Goal: Task Accomplishment & Management: Manage account settings

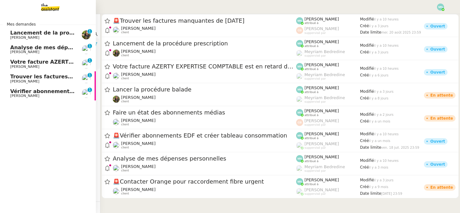
click at [34, 94] on span "[PERSON_NAME]" at bounding box center [24, 96] width 29 height 4
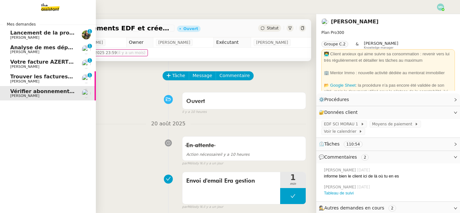
click at [19, 78] on span "Trouver les factures manquantes de [DATE]" at bounding box center [72, 77] width 125 height 6
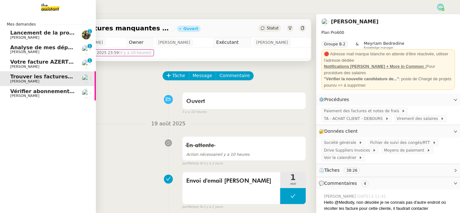
click at [16, 63] on span "Votre facture AZERTY EXPERTISE COMPTABLE est en retard de 14 jours" at bounding box center [112, 62] width 205 height 6
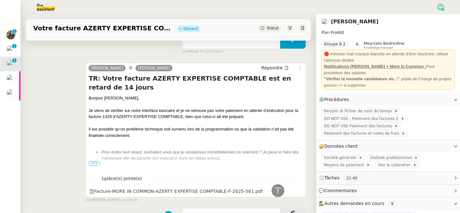
scroll to position [155, 0]
click at [98, 160] on ul "Pour éviter tout retard, souhaitez-vous que je ressaisisse immédiatement ce vir…" at bounding box center [196, 156] width 215 height 12
click at [93, 164] on span "•••" at bounding box center [95, 164] width 12 height 4
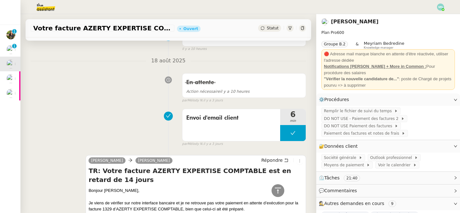
scroll to position [11, 0]
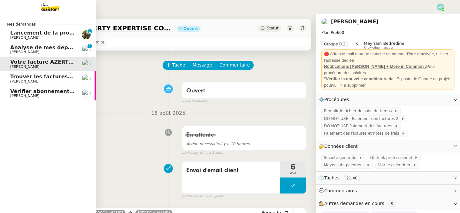
click at [16, 49] on span "Analyse de mes dépenses personnelles" at bounding box center [66, 47] width 113 height 6
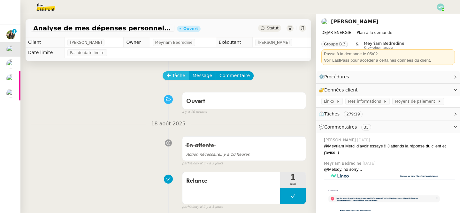
click at [180, 75] on span "Tâche" at bounding box center [178, 75] width 13 height 7
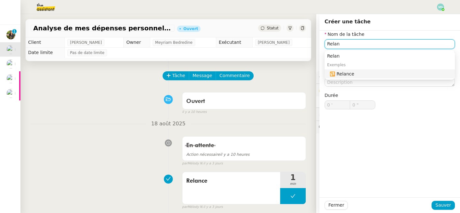
click at [367, 76] on div "🔁 Relance" at bounding box center [391, 74] width 123 height 6
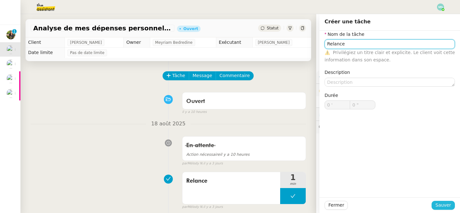
type input "Relance"
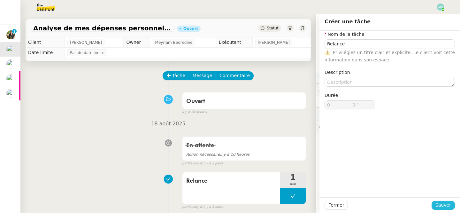
click at [448, 205] on span "Sauver" at bounding box center [444, 204] width 16 height 7
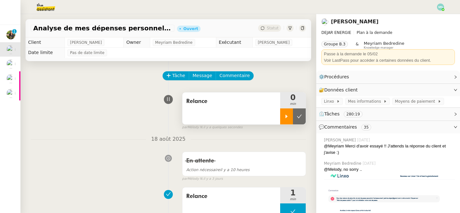
click at [285, 117] on icon at bounding box center [286, 116] width 5 height 5
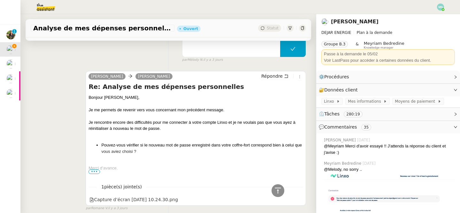
scroll to position [212, 0]
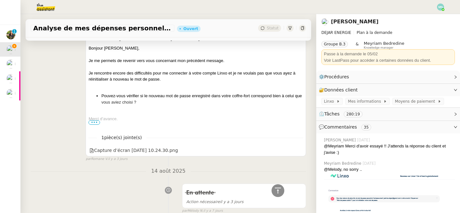
click at [95, 121] on span "•••" at bounding box center [95, 122] width 12 height 4
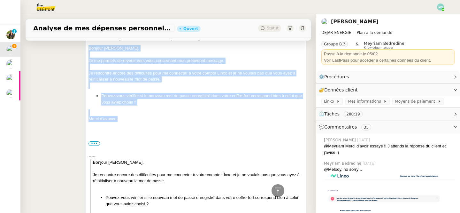
drag, startPoint x: 130, startPoint y: 119, endPoint x: 85, endPoint y: 43, distance: 88.1
click at [85, 43] on div "Emilie Patrice DEJAR Répondre Re: Analyse de mes dépenses personnelles Bonjour …" at bounding box center [169, 179] width 276 height 326
copy div "Bonjour ﻿Patrice﻿, Je me permets de revenir vers vous concernant mon précédent …"
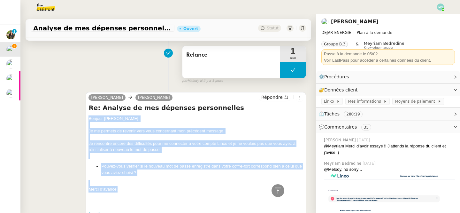
scroll to position [136, 0]
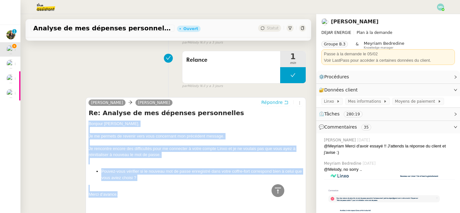
click at [285, 102] on icon at bounding box center [286, 102] width 4 height 4
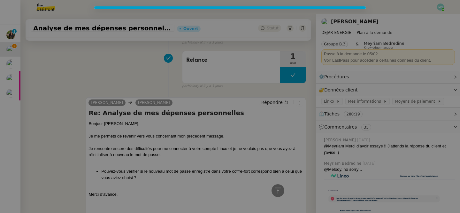
scroll to position [185, 0]
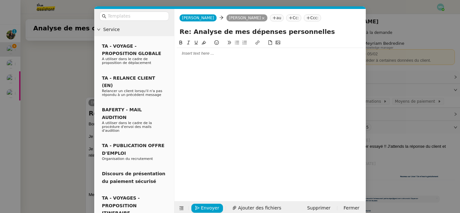
click at [214, 56] on div at bounding box center [270, 54] width 186 height 6
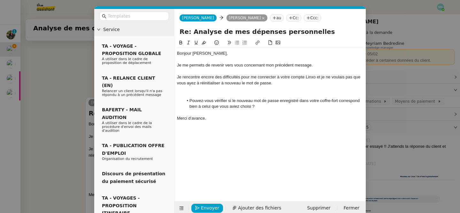
scroll to position [0, 0]
click at [38, 91] on nz-modal-container "Service TA - VOYAGE - PROPOSITION GLOBALE A utiliser dans le cadre de propositi…" at bounding box center [230, 106] width 460 height 213
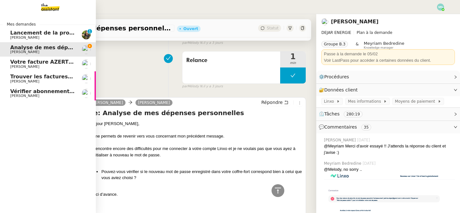
click at [19, 64] on span "Votre facture AZERTY EXPERTISE COMPTABLE est en retard de 14 jours" at bounding box center [112, 62] width 205 height 6
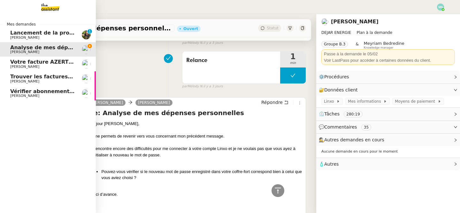
scroll to position [136, 0]
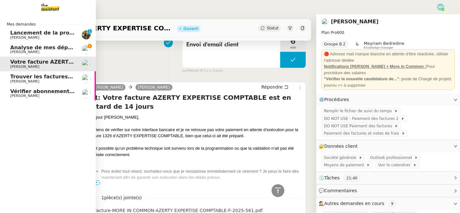
click at [26, 53] on span "[PERSON_NAME]" at bounding box center [24, 52] width 29 height 4
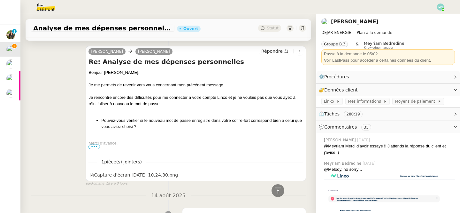
scroll to position [319, 0]
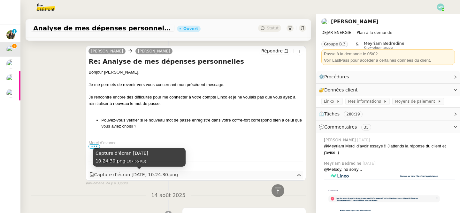
click at [149, 173] on div "Capture d’écran 2025-08-13 à 10.24.30.png" at bounding box center [134, 174] width 89 height 7
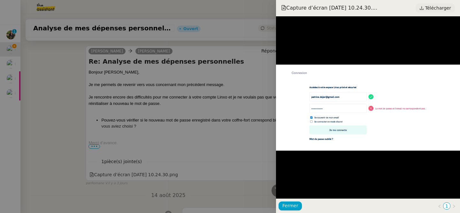
click at [433, 9] on span "Télécharger" at bounding box center [439, 8] width 26 height 8
click at [149, 81] on div at bounding box center [230, 106] width 460 height 213
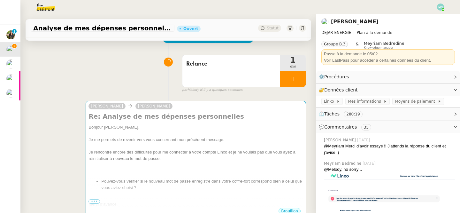
scroll to position [56, 0]
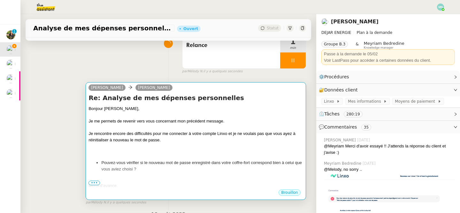
click at [197, 153] on div at bounding box center [196, 152] width 215 height 6
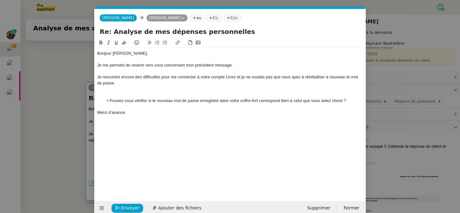
scroll to position [0, 13]
click at [179, 208] on span "Ajouter des fichiers" at bounding box center [179, 207] width 43 height 7
click at [142, 95] on div at bounding box center [230, 95] width 266 height 6
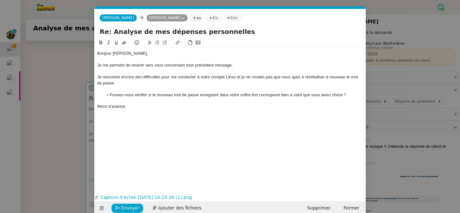
scroll to position [10, 0]
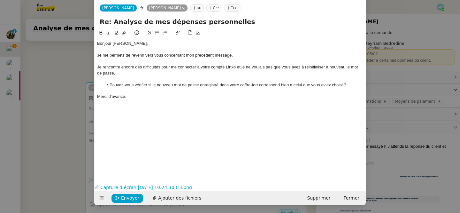
click at [78, 168] on nz-modal-container "Service TA - VOYAGE - PROPOSITION GLOBALE A utiliser dans le cadre de propositi…" at bounding box center [230, 106] width 460 height 213
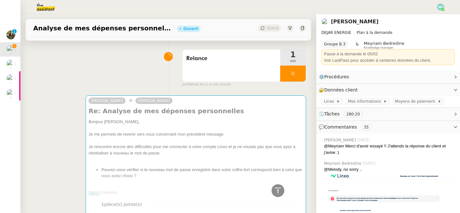
scroll to position [0, 0]
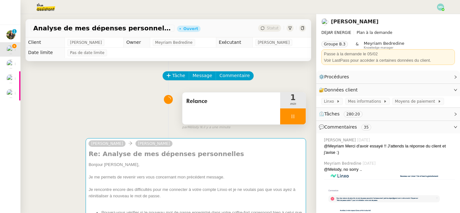
click at [289, 114] on div at bounding box center [293, 116] width 26 height 16
click at [286, 116] on icon at bounding box center [287, 116] width 2 height 4
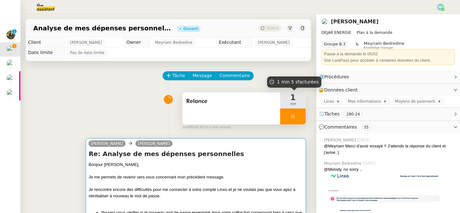
click at [230, 206] on div "Bonjour Patrice﻿, Je me permets de revenir vers vous concernant mon précédent m…" at bounding box center [196, 199] width 215 height 77
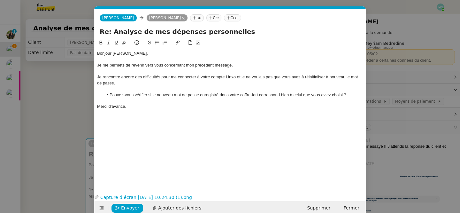
scroll to position [0, 13]
click at [128, 206] on span "Envoyer" at bounding box center [130, 207] width 18 height 7
click at [128, 207] on span "Confirmer l'envoi" at bounding box center [140, 207] width 38 height 7
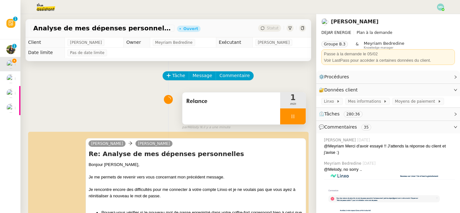
click at [288, 117] on div at bounding box center [293, 116] width 26 height 16
click at [301, 118] on icon at bounding box center [299, 116] width 5 height 5
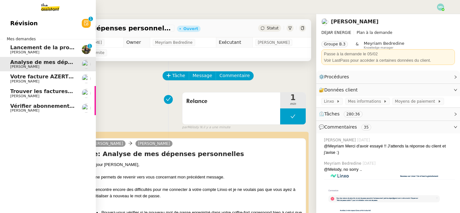
click at [17, 46] on span "Lancement de la procédure prescription" at bounding box center [68, 47] width 116 height 6
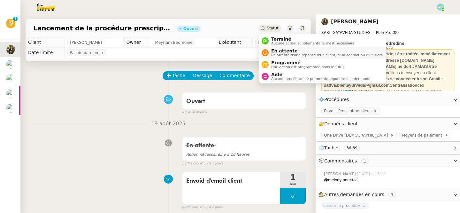
click at [293, 52] on span "En attente" at bounding box center [327, 50] width 113 height 5
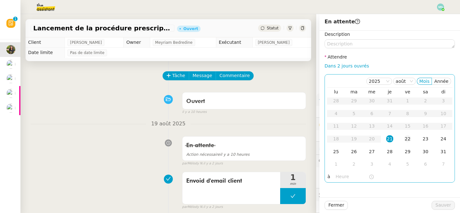
click at [405, 140] on div "22" at bounding box center [408, 138] width 7 height 7
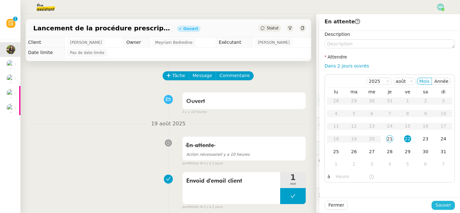
click at [448, 207] on span "Sauver" at bounding box center [444, 204] width 16 height 7
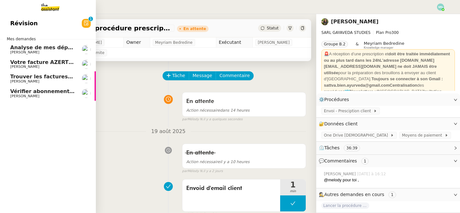
click at [33, 51] on span "[PERSON_NAME]" at bounding box center [24, 52] width 29 height 4
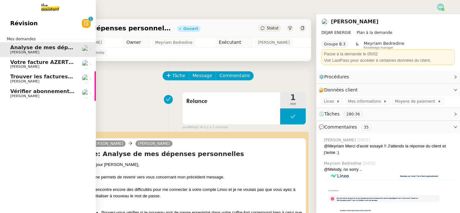
click at [33, 62] on span "Votre facture AZERTY EXPERTISE COMPTABLE est en retard de 14 jours" at bounding box center [112, 62] width 205 height 6
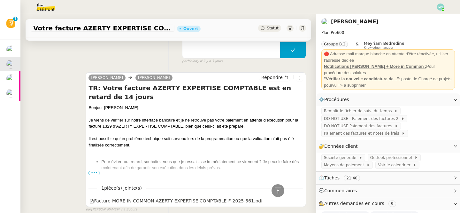
scroll to position [145, 0]
click at [349, 157] on span "Société générale" at bounding box center [341, 157] width 35 height 6
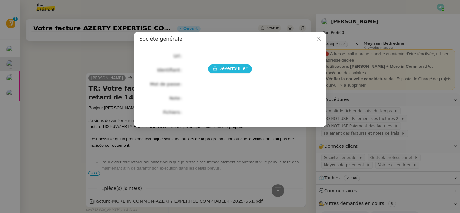
click at [234, 68] on span "Déverrouiller" at bounding box center [233, 68] width 29 height 7
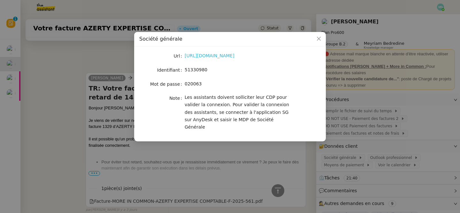
click at [220, 55] on link "https://entreprises.sg.fr/icd-web/syd-front/index-comptes.html#comptes" at bounding box center [210, 55] width 50 height 5
click at [96, 57] on nz-modal-container "Société générale Url https://entreprises.sg.fr/icd-web/syd-front/index-comptes.…" at bounding box center [230, 106] width 460 height 213
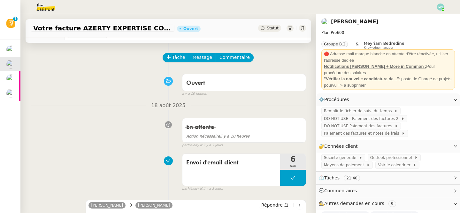
scroll to position [0, 0]
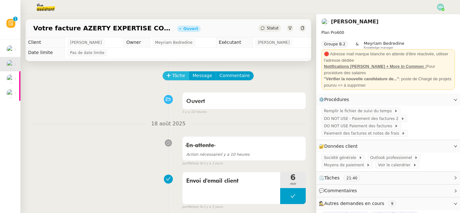
click at [180, 74] on span "Tâche" at bounding box center [178, 75] width 13 height 7
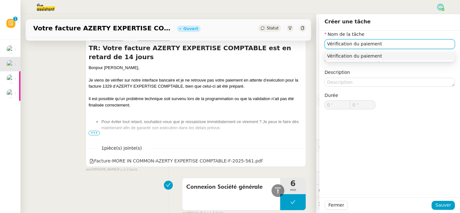
scroll to position [185, 0]
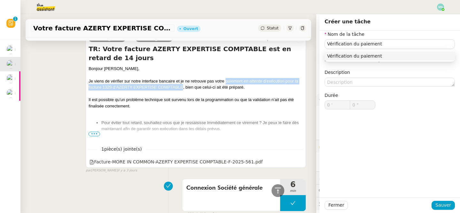
drag, startPoint x: 226, startPoint y: 80, endPoint x: 184, endPoint y: 85, distance: 42.2
click at [184, 85] on div "Je viens de vérifier sur notre interface bancaire et je ne retrouve pas votre p…" at bounding box center [196, 84] width 215 height 12
copy div "paiement en attente d’exécution pour la facture 1329 d’AZERTY EXPERTISE COMPTAB…"
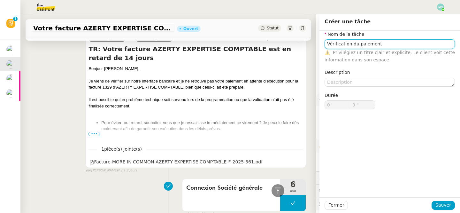
click at [402, 45] on input "Vérification du paiement" at bounding box center [390, 43] width 130 height 9
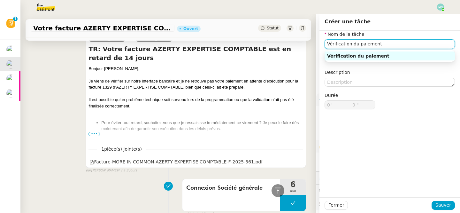
drag, startPoint x: 402, startPoint y: 45, endPoint x: 357, endPoint y: 44, distance: 44.8
click at [357, 44] on input "Vérification du paiement" at bounding box center [390, 43] width 130 height 9
paste input "paiement en attente d’exécution pour la facture 1329 d’AZERTY EXPERTISE COMPTAB…"
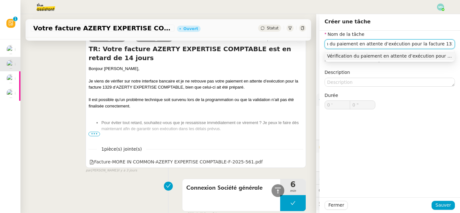
scroll to position [0, 90]
type input "Vérification du paiement en attente d’exécution pour la facture 1329 d’AZERTY E…"
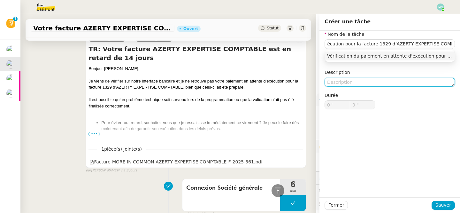
scroll to position [0, 0]
click at [350, 80] on textarea at bounding box center [390, 82] width 130 height 9
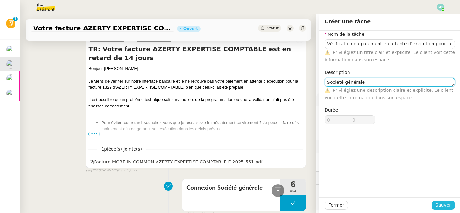
type textarea "Société générale"
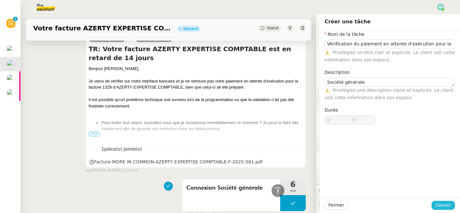
click at [446, 203] on span "Sauver" at bounding box center [444, 204] width 16 height 7
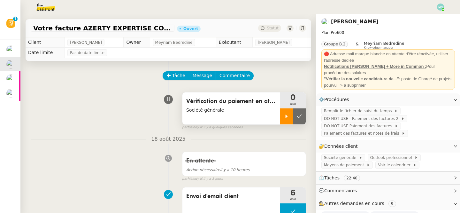
click at [287, 117] on icon at bounding box center [286, 116] width 5 height 5
click at [302, 28] on icon at bounding box center [303, 28] width 4 height 4
click at [290, 114] on div at bounding box center [293, 116] width 26 height 16
click at [301, 114] on icon at bounding box center [299, 116] width 5 height 4
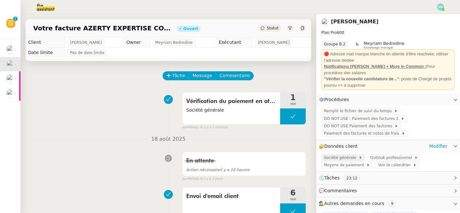
click at [345, 156] on span "Société générale" at bounding box center [341, 157] width 35 height 6
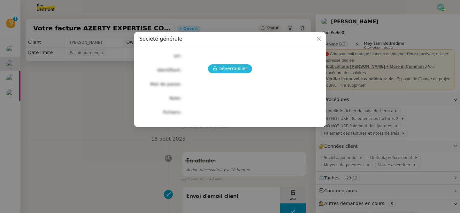
click at [227, 66] on span "Déverrouiller" at bounding box center [233, 68] width 29 height 7
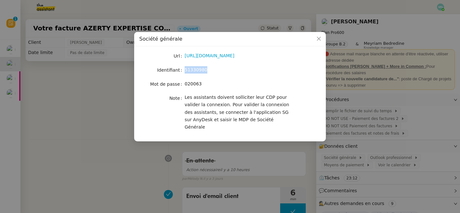
drag, startPoint x: 208, startPoint y: 72, endPoint x: 183, endPoint y: 71, distance: 25.6
click at [183, 71] on nz-form-item "Identifiant 51330980" at bounding box center [230, 70] width 182 height 9
copy nz-form-item "51330980"
click at [123, 78] on nz-modal-container "Société générale Url https://entreprises.sg.fr/icd-web/syd-front/index-comptes.…" at bounding box center [230, 106] width 460 height 213
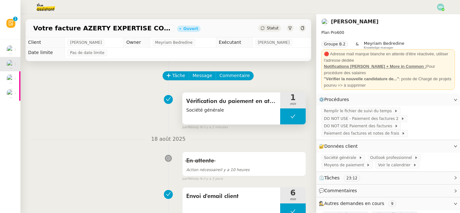
click at [288, 116] on button at bounding box center [293, 116] width 26 height 16
click at [288, 116] on icon at bounding box center [286, 116] width 5 height 5
click at [342, 156] on span "Société générale" at bounding box center [341, 157] width 35 height 6
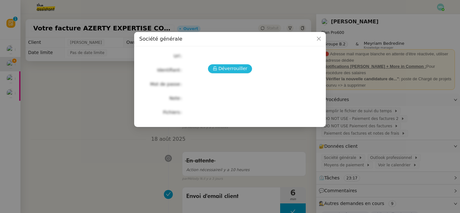
click at [232, 69] on span "Déverrouiller" at bounding box center [233, 68] width 29 height 7
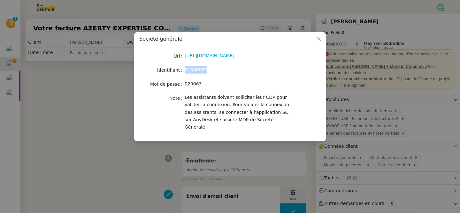
drag, startPoint x: 208, startPoint y: 68, endPoint x: 185, endPoint y: 69, distance: 22.7
click at [185, 69] on div "51330980" at bounding box center [238, 69] width 106 height 7
copy span "51330980"
click at [112, 89] on nz-modal-container "Société générale Url https://entreprises.sg.fr/icd-web/syd-front/index-comptes.…" at bounding box center [230, 106] width 460 height 213
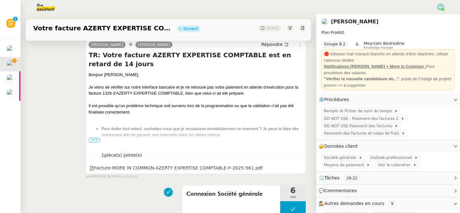
scroll to position [195, 0]
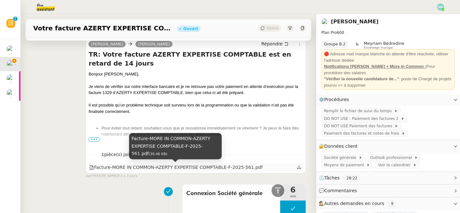
click at [217, 168] on div "Facture-MORE IN COMMON-AZERTY EXPERTISE COMPTABLE-F-2025-561.pdf" at bounding box center [176, 167] width 173 height 7
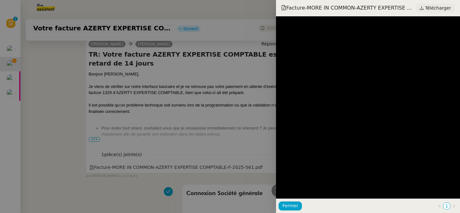
click at [442, 10] on span "Télécharger" at bounding box center [439, 8] width 26 height 8
click at [251, 105] on div at bounding box center [230, 106] width 460 height 213
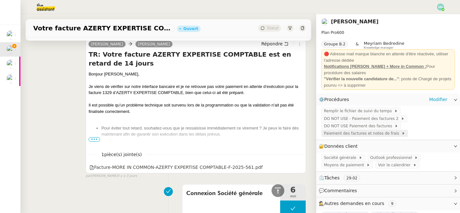
click at [358, 136] on span "Paiement des factures et notes de frais" at bounding box center [363, 133] width 78 height 6
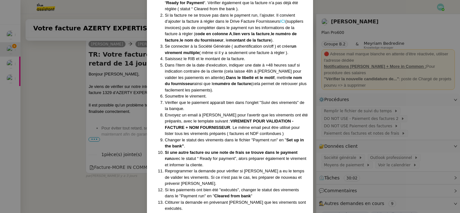
scroll to position [170, 0]
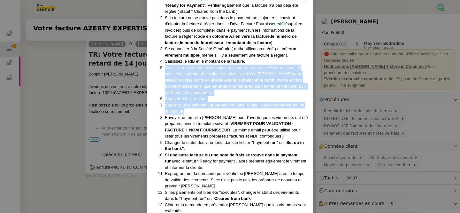
drag, startPoint x: 166, startPoint y: 61, endPoint x: 209, endPoint y: 106, distance: 61.7
click at [209, 106] on ol "Ouvrir le fichier " Payment run " et vérifier si la facture y est listée avec l…" at bounding box center [230, 105] width 156 height 218
copy ol "Dans l'item de la date d'exécution, indiquer une date à +48 heures sauf si indi…"
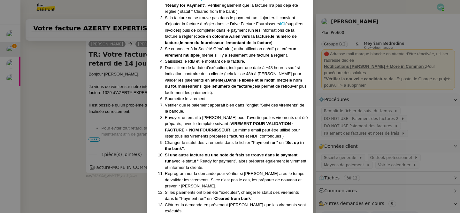
click at [98, 111] on nz-modal-container "​​Procédure créée le 29/07/2025 Contexte : Laurence De Nervaux, de Destin Commu…" at bounding box center [230, 106] width 460 height 213
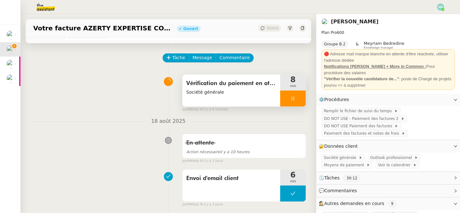
scroll to position [0, 0]
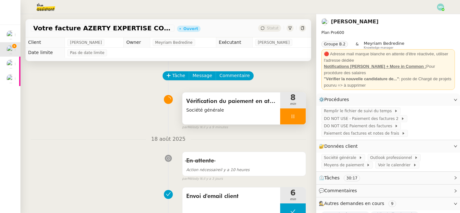
click at [290, 119] on div at bounding box center [293, 116] width 26 height 16
click at [302, 118] on icon at bounding box center [299, 116] width 5 height 5
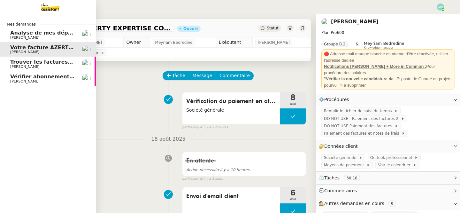
click at [20, 30] on span "Analyse de mes dépenses personnelles" at bounding box center [66, 33] width 113 height 6
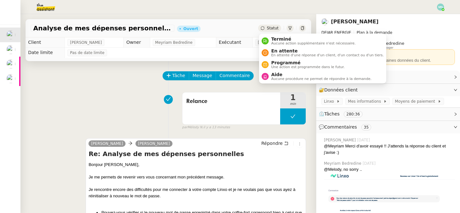
click at [269, 28] on span "Statut" at bounding box center [273, 28] width 12 height 4
click at [283, 56] on span "En attente d'une réponse d'un client, d'un contact ou d'un tiers." at bounding box center [327, 55] width 113 height 4
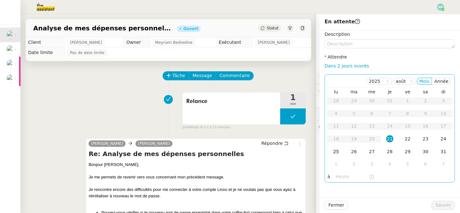
click at [336, 152] on div "25" at bounding box center [336, 151] width 7 height 7
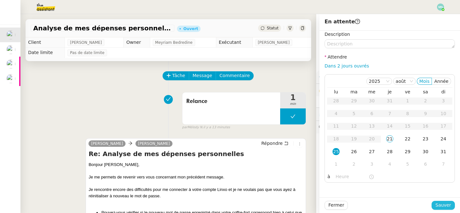
click at [445, 205] on span "Sauver" at bounding box center [444, 204] width 16 height 7
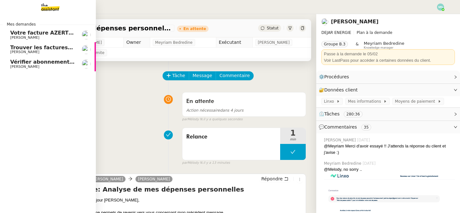
click at [18, 32] on span "Votre facture AZERTY EXPERTISE COMPTABLE est en retard de 14 jours" at bounding box center [112, 33] width 205 height 6
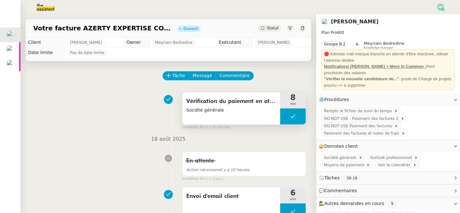
click at [288, 117] on button at bounding box center [293, 116] width 26 height 16
click at [285, 116] on icon at bounding box center [286, 116] width 5 height 5
click at [285, 117] on div at bounding box center [293, 116] width 26 height 16
click at [302, 119] on icon at bounding box center [299, 116] width 5 height 5
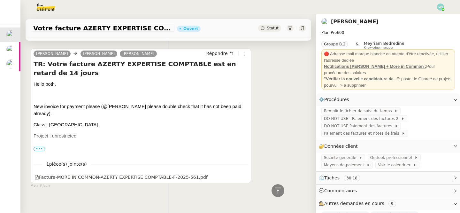
scroll to position [509, 0]
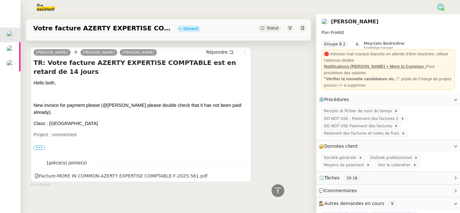
click at [39, 147] on span "•••" at bounding box center [40, 147] width 12 height 4
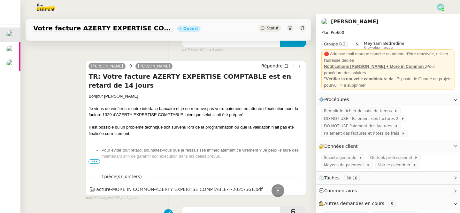
scroll to position [184, 0]
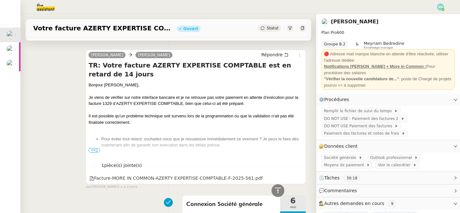
click at [94, 152] on span "•••" at bounding box center [95, 150] width 12 height 4
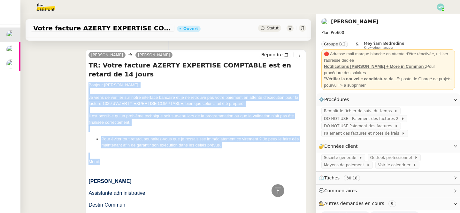
drag, startPoint x: 100, startPoint y: 161, endPoint x: 87, endPoint y: 82, distance: 79.8
copy div "Bonjour Laurence, Je viens de vérifier sur notre interface bancaire et je ne re…"
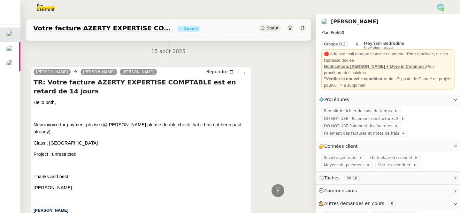
scroll to position [1075, 0]
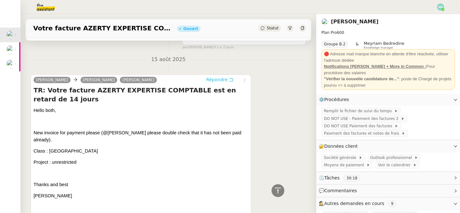
click at [219, 76] on span "Répondre" at bounding box center [217, 79] width 21 height 6
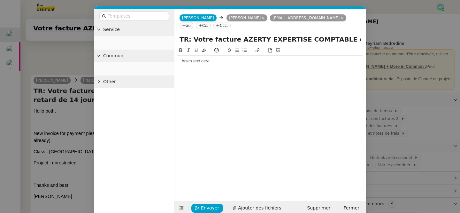
scroll to position [1133, 0]
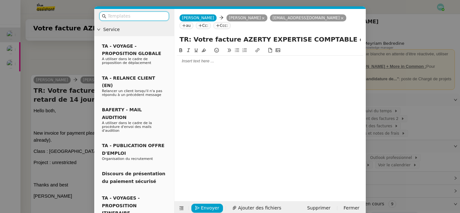
click at [226, 61] on div at bounding box center [270, 61] width 186 height 6
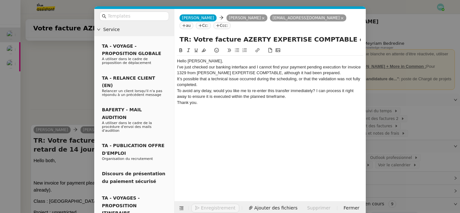
scroll to position [1183, 0]
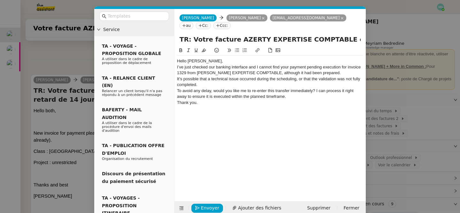
click at [215, 63] on div "Hello Laurence," at bounding box center [270, 61] width 186 height 6
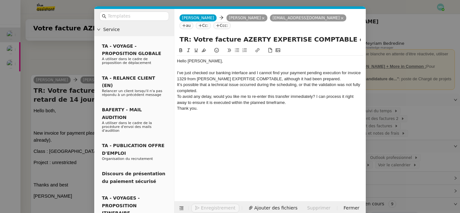
scroll to position [1190, 0]
click at [214, 89] on div "It’s possible that a technical issue occurred during the scheduling, or that th…" at bounding box center [270, 88] width 186 height 12
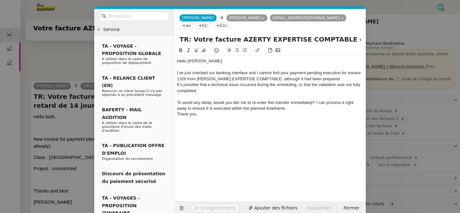
scroll to position [1196, 0]
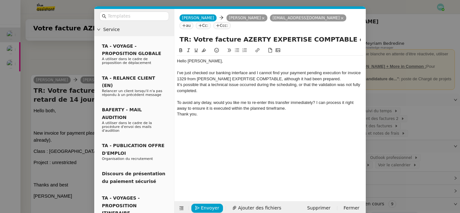
click at [326, 80] on div "I’ve just checked our banking interface and I cannot find your payment pending …" at bounding box center [270, 76] width 186 height 12
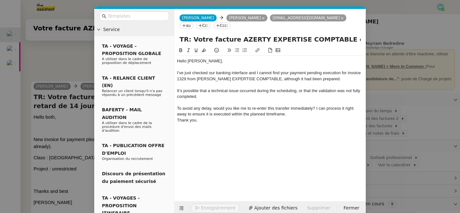
scroll to position [1202, 0]
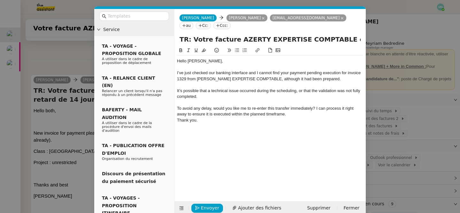
click at [300, 115] on div "To avoid any delay, would you like me to re-enter this transfer immediately? I …" at bounding box center [270, 112] width 186 height 12
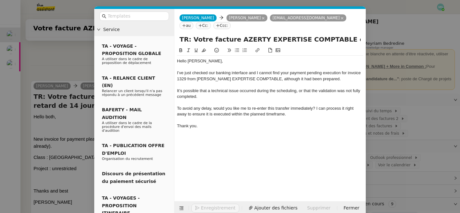
scroll to position [1208, 0]
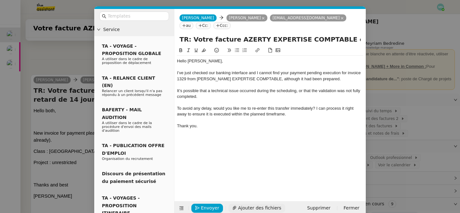
click at [250, 209] on span "Ajouter des fichiers" at bounding box center [259, 207] width 43 height 7
click at [18, 155] on nz-modal-container "Service TA - VOYAGE - PROPOSITION GLOBALE A utiliser dans le cadre de propositi…" at bounding box center [230, 106] width 460 height 213
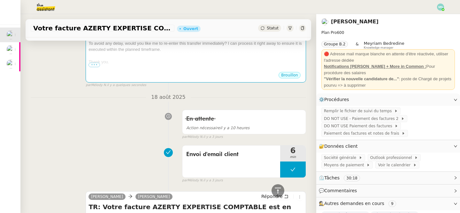
scroll to position [0, 0]
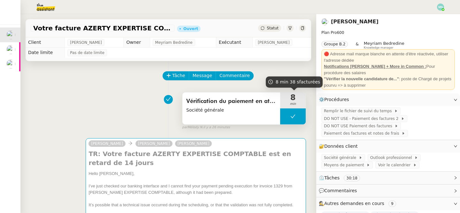
click at [285, 115] on button at bounding box center [293, 116] width 26 height 16
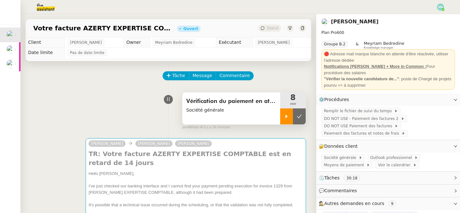
click at [285, 117] on icon at bounding box center [286, 116] width 5 height 5
click at [178, 75] on span "Tâche" at bounding box center [178, 75] width 13 height 7
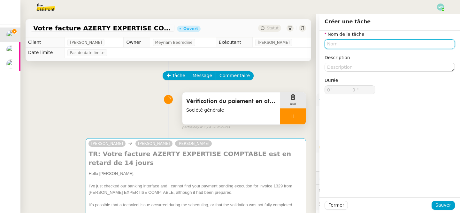
click at [333, 45] on input "text" at bounding box center [390, 43] width 130 height 9
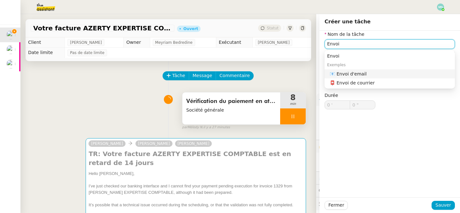
click at [355, 71] on div "📧 Envoi d'email" at bounding box center [391, 74] width 123 height 6
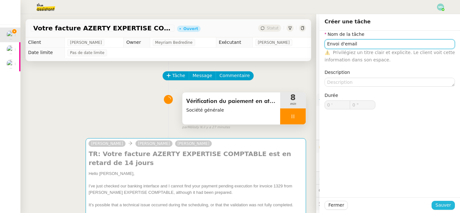
type input "Envoi d'email"
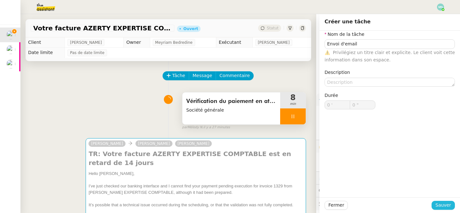
click at [447, 204] on span "Sauver" at bounding box center [444, 204] width 16 height 7
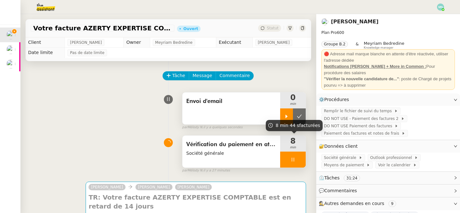
click at [285, 110] on div at bounding box center [286, 116] width 13 height 16
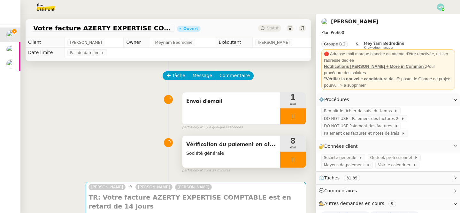
click at [287, 160] on div at bounding box center [293, 160] width 26 height 16
click at [297, 160] on icon at bounding box center [299, 159] width 5 height 5
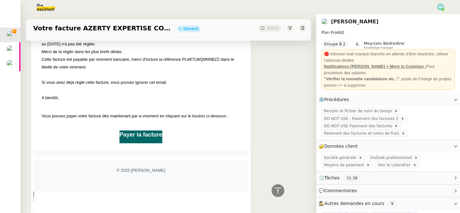
scroll to position [1718, 0]
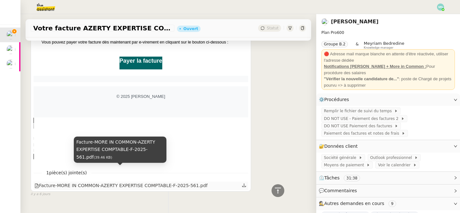
click at [177, 182] on div "Facture-MORE IN COMMON-AZERTY EXPERTISE COMPTABLE-F-2025-561.pdf" at bounding box center [121, 185] width 173 height 7
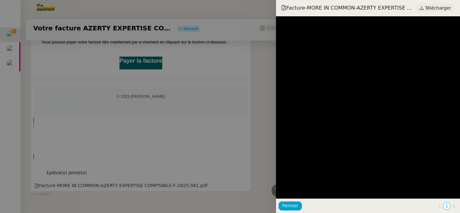
click at [429, 7] on span "Télécharger" at bounding box center [439, 8] width 26 height 8
click at [191, 77] on div at bounding box center [230, 106] width 460 height 213
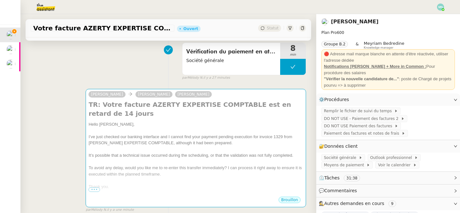
scroll to position [82, 0]
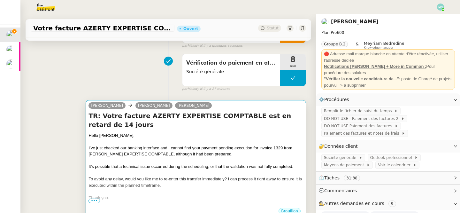
click at [217, 151] on div "I’ve just checked our banking interface and I cannot find your payment pending …" at bounding box center [196, 151] width 215 height 12
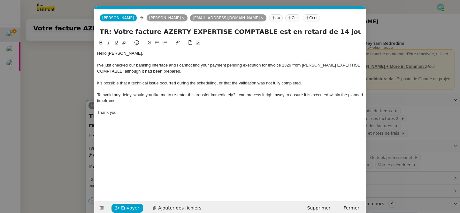
scroll to position [10, 0]
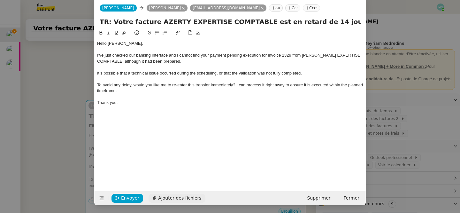
click at [171, 198] on span "Ajouter des fichiers" at bounding box center [179, 197] width 43 height 7
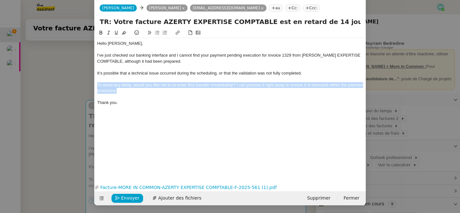
drag, startPoint x: 122, startPoint y: 89, endPoint x: 95, endPoint y: 83, distance: 27.5
click at [95, 83] on nz-spin "Hello Laurence, I’ve just checked our banking interface and I cannot find your …" at bounding box center [230, 102] width 271 height 146
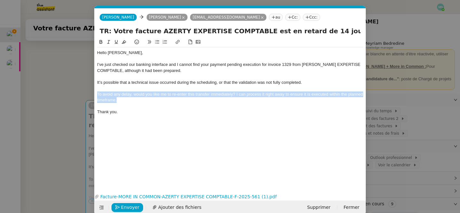
click at [158, 42] on icon at bounding box center [157, 42] width 4 height 4
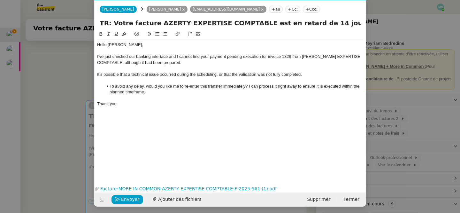
scroll to position [10, 0]
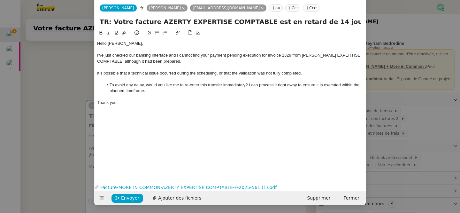
click at [135, 118] on div "Hello Laurence, I’ve just checked our banking interface and I cannot find your …" at bounding box center [230, 100] width 266 height 143
click at [127, 200] on span "Envoyer" at bounding box center [130, 197] width 18 height 7
click at [127, 200] on span "Confirmer l'envoi" at bounding box center [140, 197] width 38 height 7
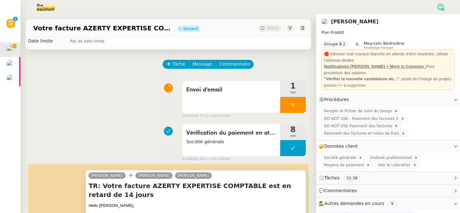
scroll to position [10, 0]
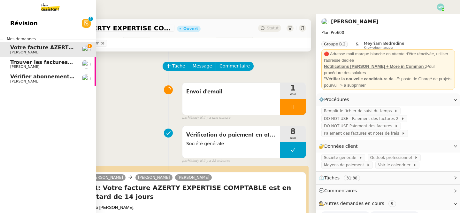
click at [22, 61] on span "Trouver les factures manquantes de [DATE]" at bounding box center [72, 62] width 125 height 6
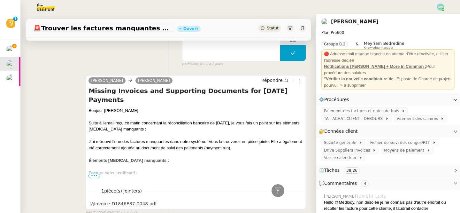
scroll to position [342, 0]
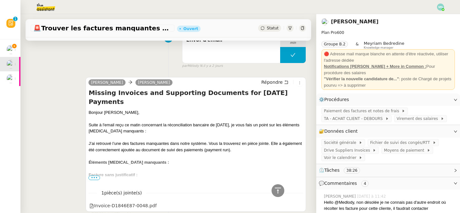
click at [96, 176] on span "•••" at bounding box center [95, 178] width 12 height 4
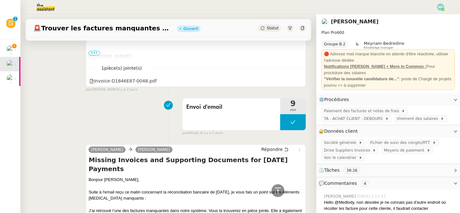
scroll to position [90, 0]
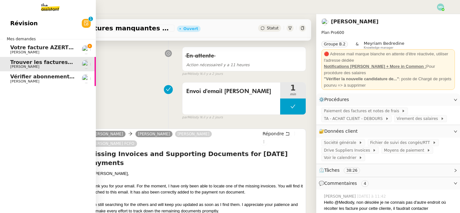
click at [23, 47] on span "Votre facture AZERTY EXPERTISE COMPTABLE est en retard de 14 jours" at bounding box center [112, 47] width 205 height 6
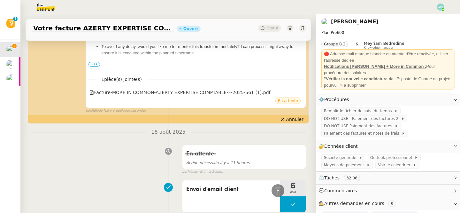
scroll to position [217, 0]
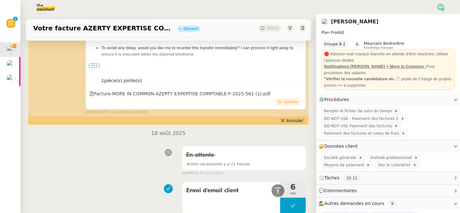
click at [295, 122] on span "Annuler" at bounding box center [295, 120] width 17 height 6
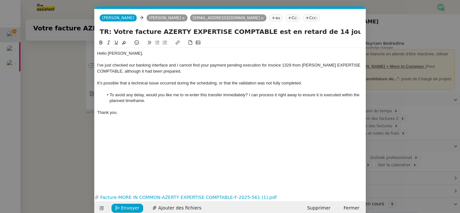
scroll to position [0, 13]
click at [126, 206] on span "Envoyer" at bounding box center [130, 207] width 18 height 7
click at [126, 206] on span "Confirmer l'envoi" at bounding box center [140, 207] width 38 height 7
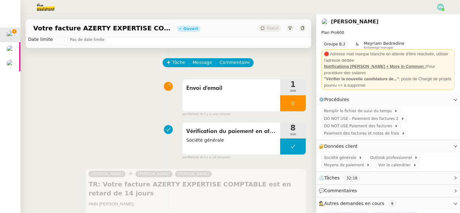
scroll to position [0, 0]
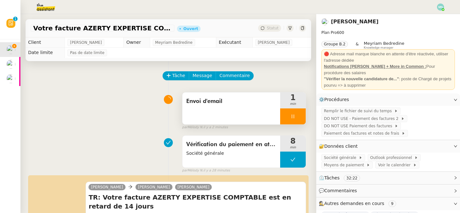
click at [288, 116] on div at bounding box center [293, 116] width 26 height 16
click at [300, 117] on icon at bounding box center [299, 116] width 5 height 5
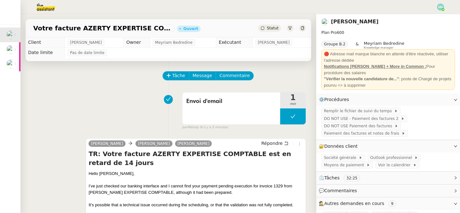
click at [274, 28] on span "Statut" at bounding box center [273, 28] width 12 height 4
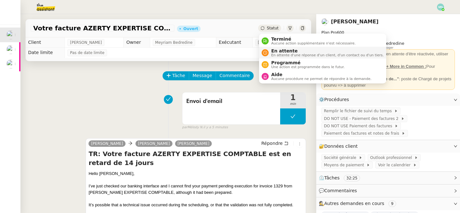
click at [282, 50] on span "En attente" at bounding box center [327, 50] width 113 height 5
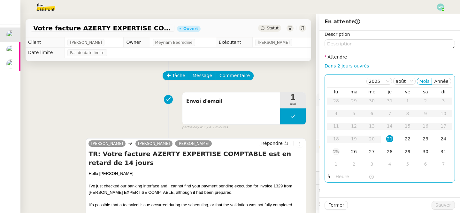
click at [335, 153] on div "25" at bounding box center [336, 151] width 7 height 7
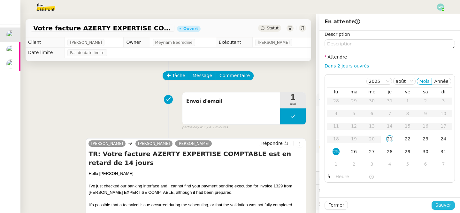
click at [449, 204] on span "Sauver" at bounding box center [444, 204] width 16 height 7
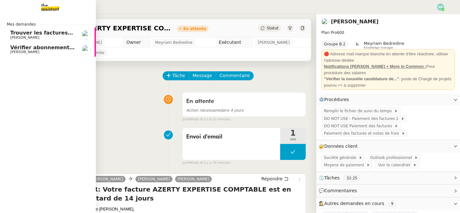
click at [22, 43] on link "Vérifier abonnements EDF et créer tableau consommation Aymeric RAUCH" at bounding box center [48, 49] width 96 height 15
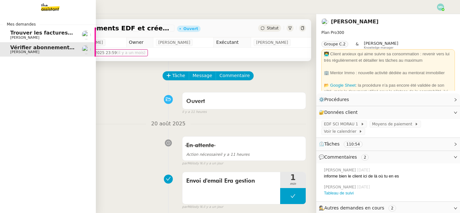
click at [24, 34] on span "Trouver les factures manquantes de [DATE]" at bounding box center [72, 33] width 125 height 6
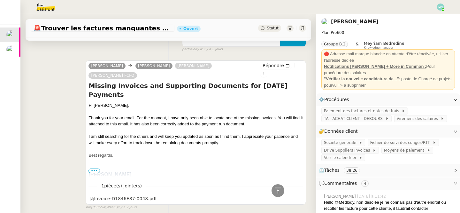
scroll to position [145, 0]
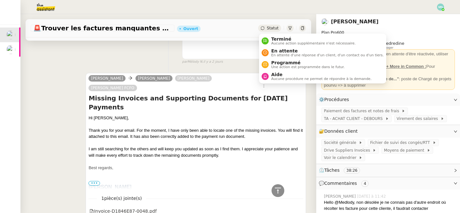
click at [272, 28] on span "Statut" at bounding box center [273, 28] width 12 height 4
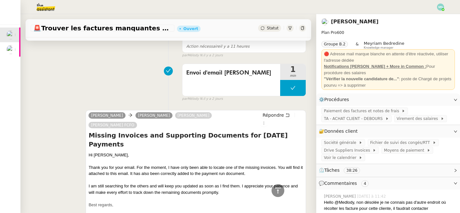
scroll to position [72, 0]
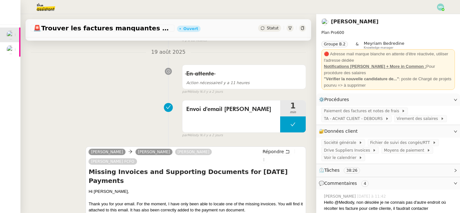
click at [269, 29] on span "Statut" at bounding box center [273, 28] width 12 height 4
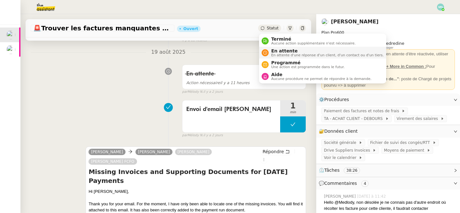
click at [275, 56] on span "En attente d'une réponse d'un client, d'un contact ou d'un tiers." at bounding box center [327, 55] width 113 height 4
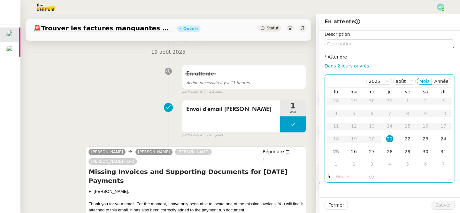
click at [334, 152] on div "25" at bounding box center [336, 151] width 7 height 7
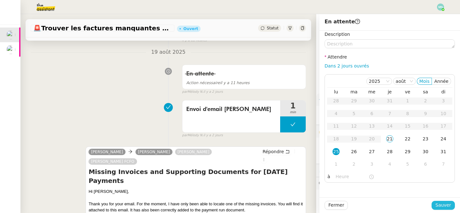
click at [442, 204] on span "Sauver" at bounding box center [444, 204] width 16 height 7
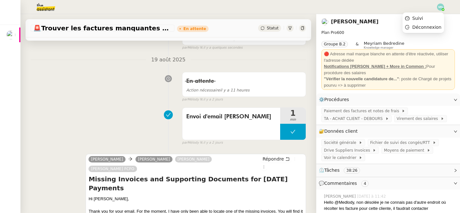
click at [440, 9] on img at bounding box center [440, 7] width 7 height 7
click at [424, 18] on span "Suivi" at bounding box center [418, 18] width 11 height 5
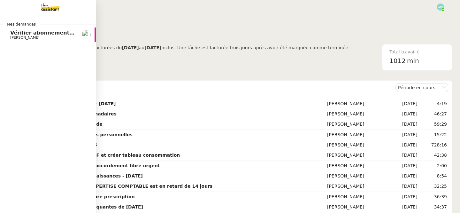
click at [25, 35] on span "[PERSON_NAME]" at bounding box center [24, 37] width 29 height 4
